Goal: Communication & Community: Answer question/provide support

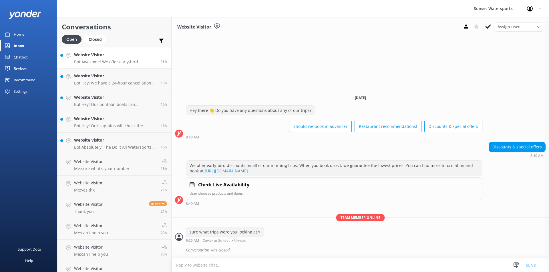
click at [130, 63] on p "Bot: Awesome! We offer early-bird discounts on all of our morning trips when yo…" at bounding box center [115, 61] width 82 height 5
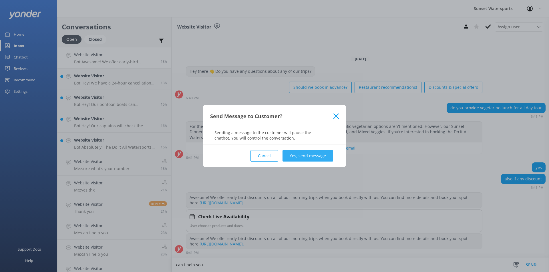
type textarea "can I help you"
click at [317, 157] on button "Yes, send message" at bounding box center [307, 155] width 51 height 11
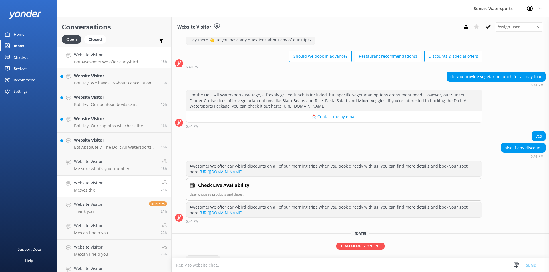
scroll to position [33, 0]
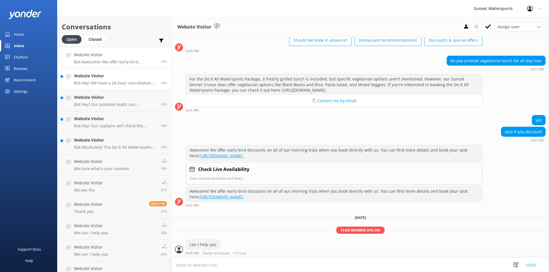
click at [104, 82] on p "Bot: Hey! We have a 24-hour cancellation policy. If you cancel your trip at lea…" at bounding box center [115, 83] width 82 height 5
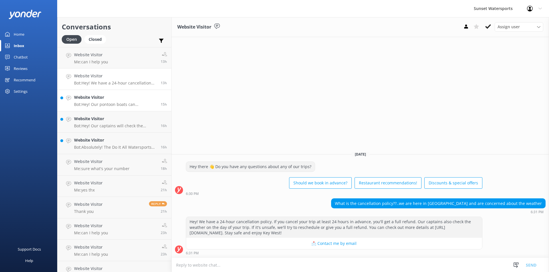
click at [86, 104] on p "Bot: Hey! Our pontoon boats can accommodate up to 8 people, and unfortunately, …" at bounding box center [115, 104] width 82 height 5
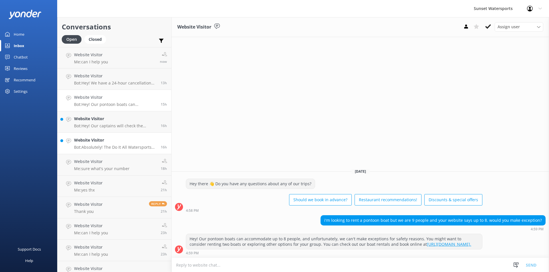
click at [116, 144] on div "Website Visitor Bot: Absolutely! The Do It All Watersports Package is what you'…" at bounding box center [115, 143] width 82 height 13
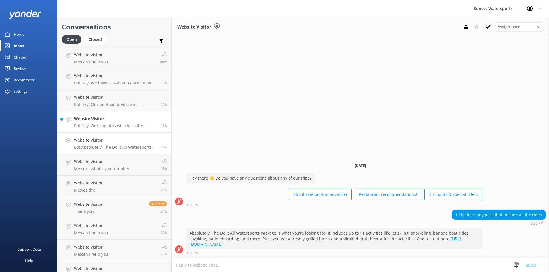
click at [107, 122] on h4 "Website Visitor" at bounding box center [115, 119] width 82 height 6
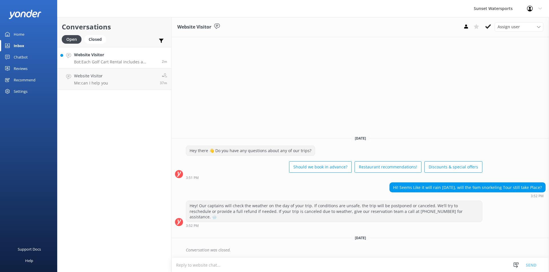
click at [117, 60] on p "Bot: Each Golf Cart Rental includes a complimentary shuttle pickup, which may b…" at bounding box center [115, 61] width 83 height 5
